Goal: Find specific page/section: Find specific page/section

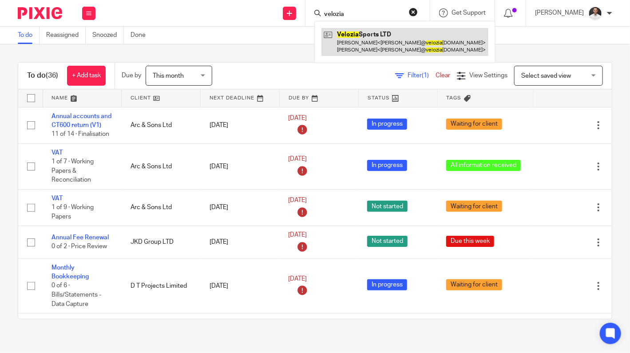
type input "velozia"
click at [379, 41] on link at bounding box center [404, 42] width 167 height 28
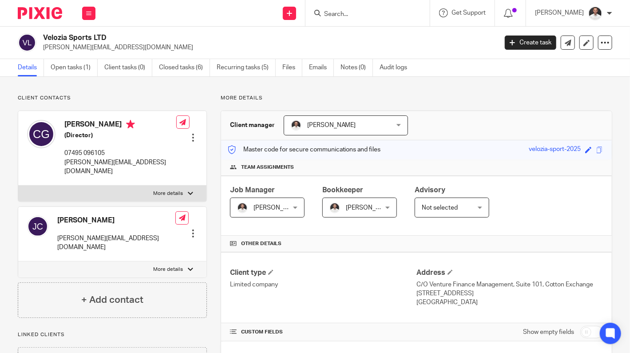
click at [176, 266] on p "More details" at bounding box center [169, 269] width 30 height 7
click at [18, 261] on input "More details" at bounding box center [18, 261] width 0 height 0
checkbox input "true"
